Goal: Find specific page/section: Find specific page/section

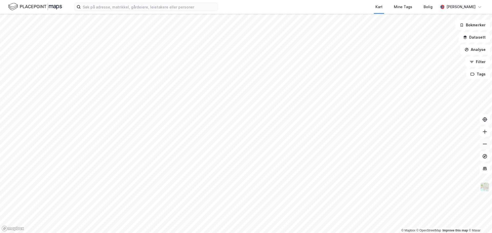
click at [484, 141] on button at bounding box center [484, 144] width 10 height 10
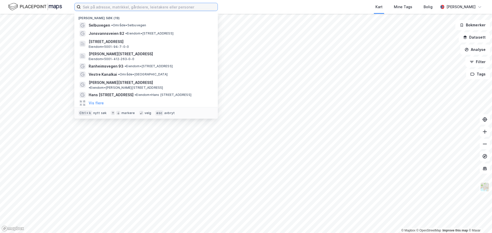
click at [102, 6] on input at bounding box center [149, 7] width 137 height 8
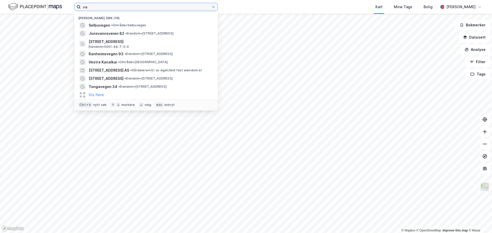
type input "v"
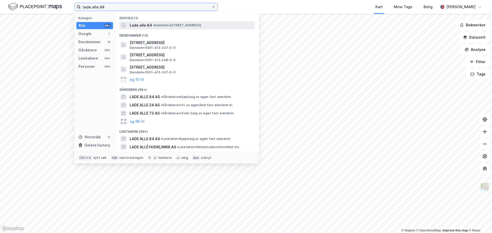
type input "lade alle 84"
click at [142, 26] on span "Lade alle 84" at bounding box center [141, 25] width 22 height 6
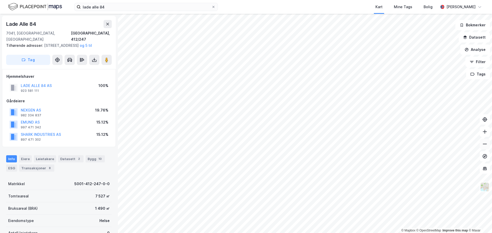
click at [487, 146] on icon at bounding box center [484, 144] width 5 height 5
